Goal: Navigation & Orientation: Find specific page/section

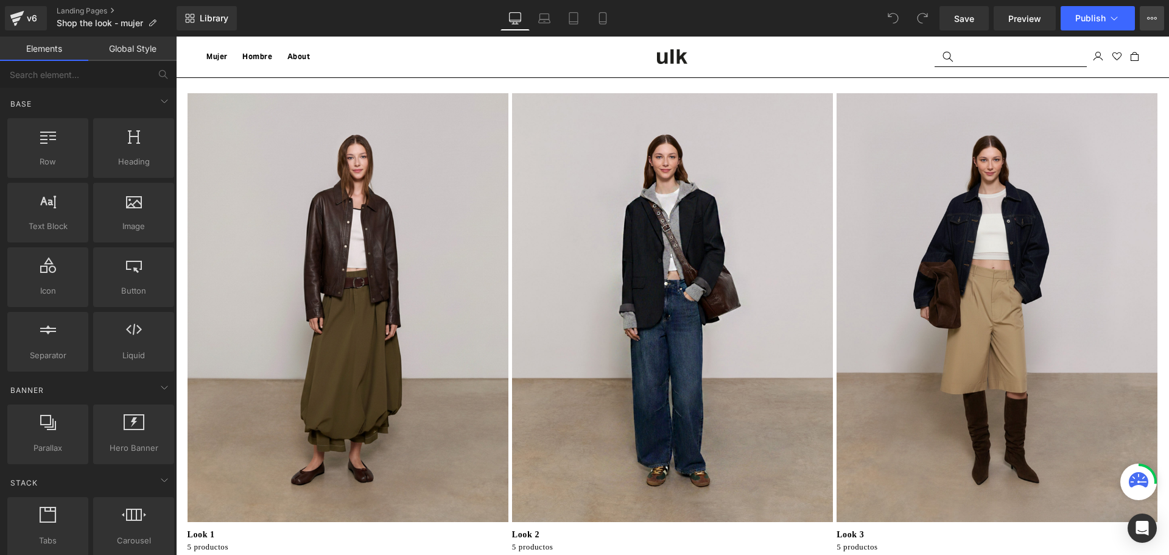
click at [1142, 18] on button "View Live Page View with current Template Save Template to Library Schedule Pub…" at bounding box center [1152, 18] width 24 height 24
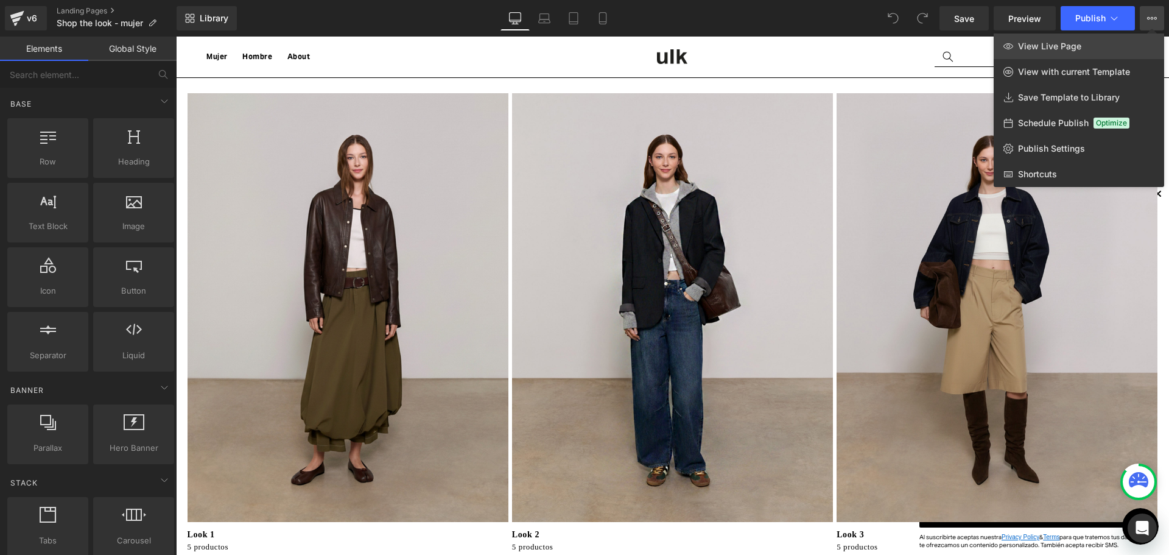
click at [1074, 43] on span "View Live Page" at bounding box center [1049, 46] width 63 height 11
